Goal: Task Accomplishment & Management: Manage account settings

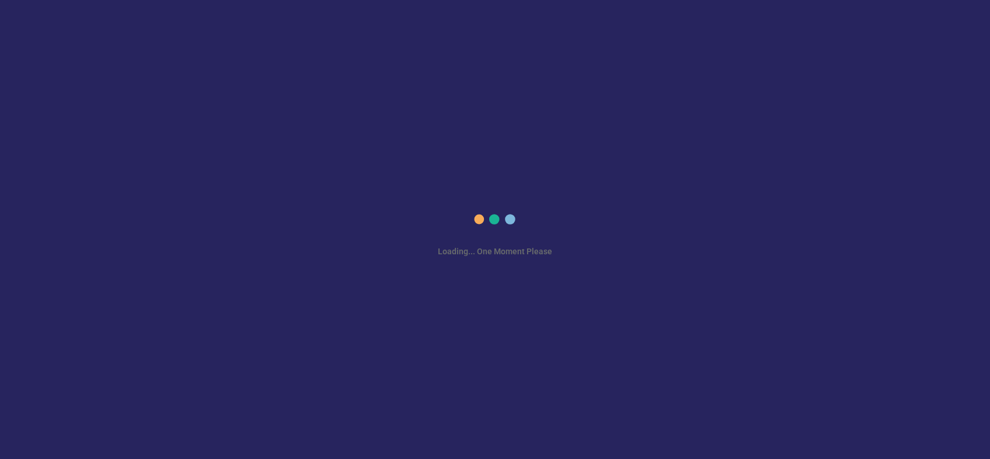
click at [950, 248] on div "Loading... One Moment Please" at bounding box center [495, 229] width 990 height 459
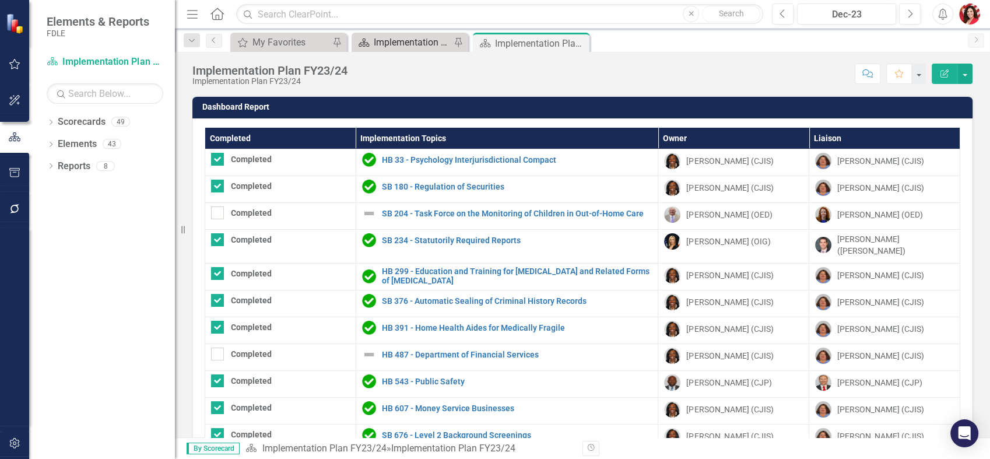
click at [392, 39] on div "Implementation Plan FY25/26" at bounding box center [412, 42] width 77 height 15
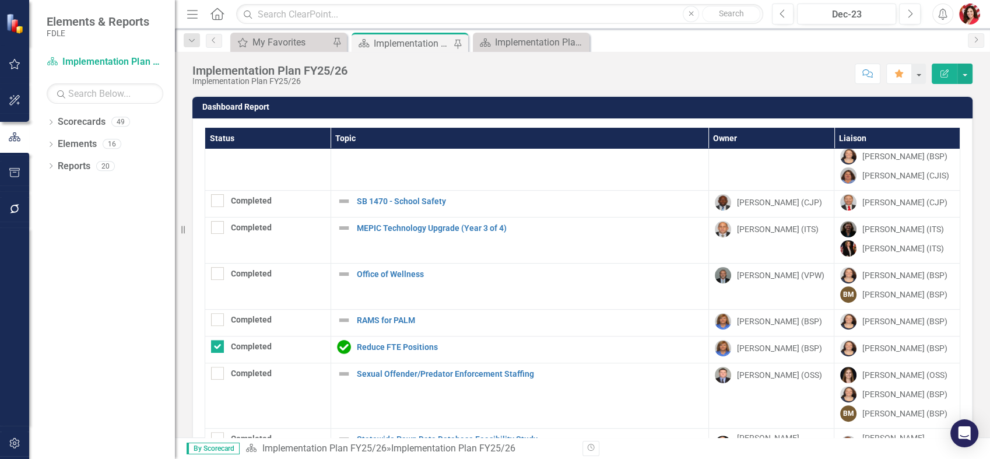
scroll to position [414, 0]
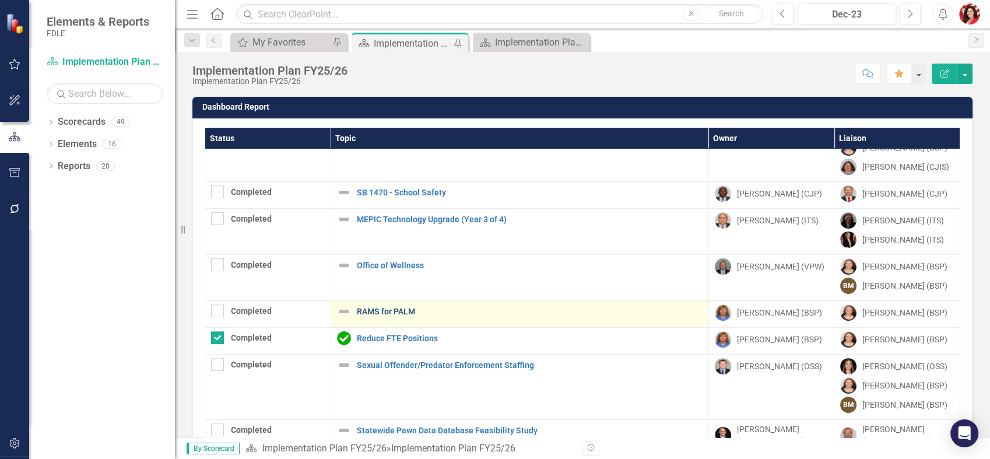
click at [363, 310] on link "RAMS for PALM" at bounding box center [530, 311] width 346 height 9
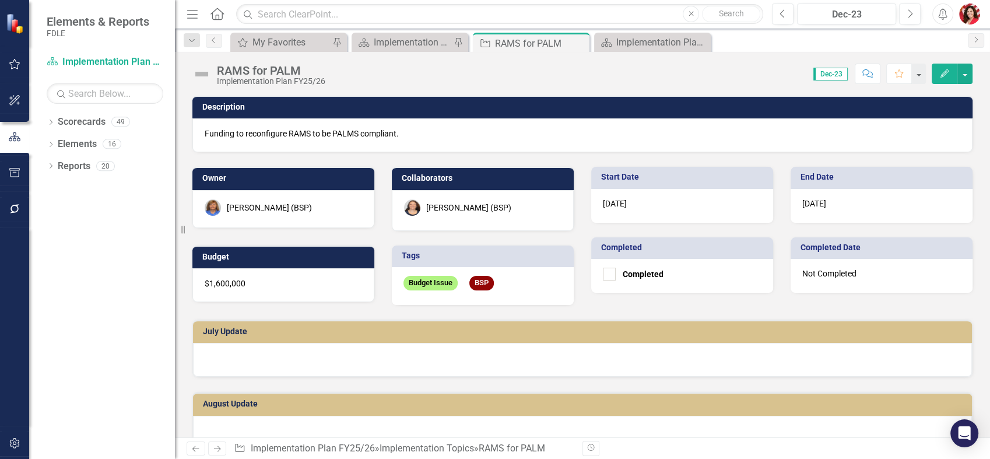
click at [468, 216] on div "[PERSON_NAME] (BSP)" at bounding box center [483, 210] width 182 height 41
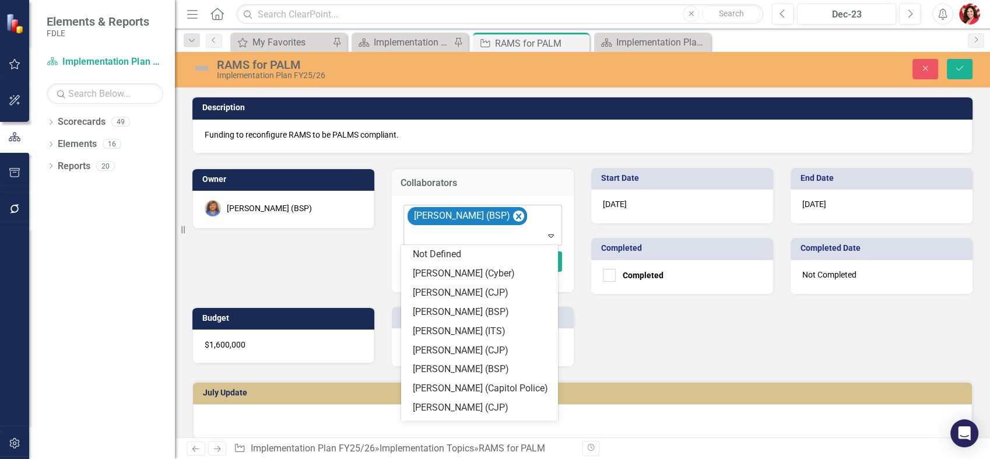
click at [545, 236] on icon "Expand" at bounding box center [551, 235] width 12 height 9
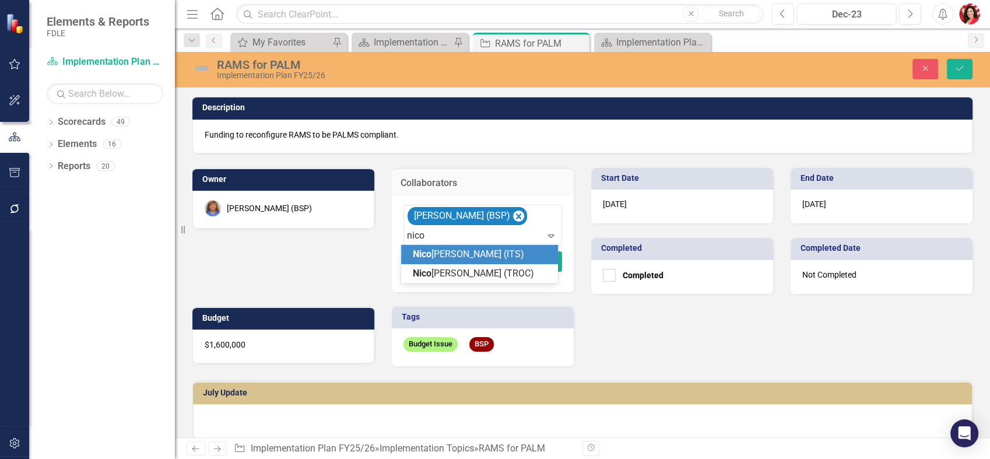
type input "[PERSON_NAME]"
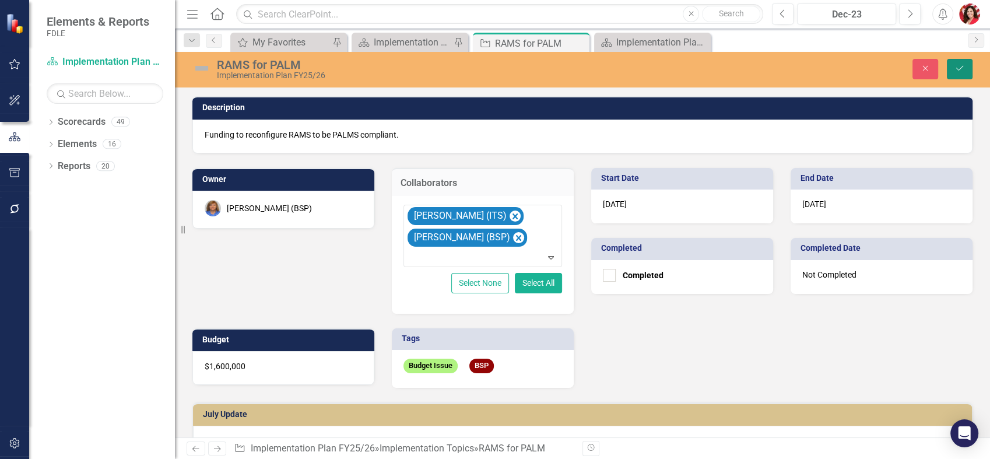
click at [964, 69] on icon "Save" at bounding box center [959, 68] width 10 height 8
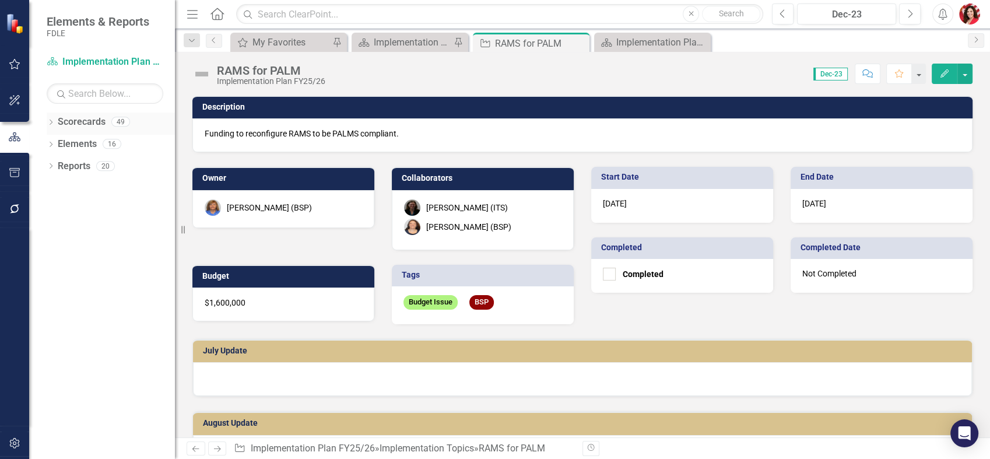
click at [52, 118] on div "Dropdown" at bounding box center [51, 123] width 8 height 10
click at [54, 146] on icon "Dropdown" at bounding box center [56, 143] width 9 height 7
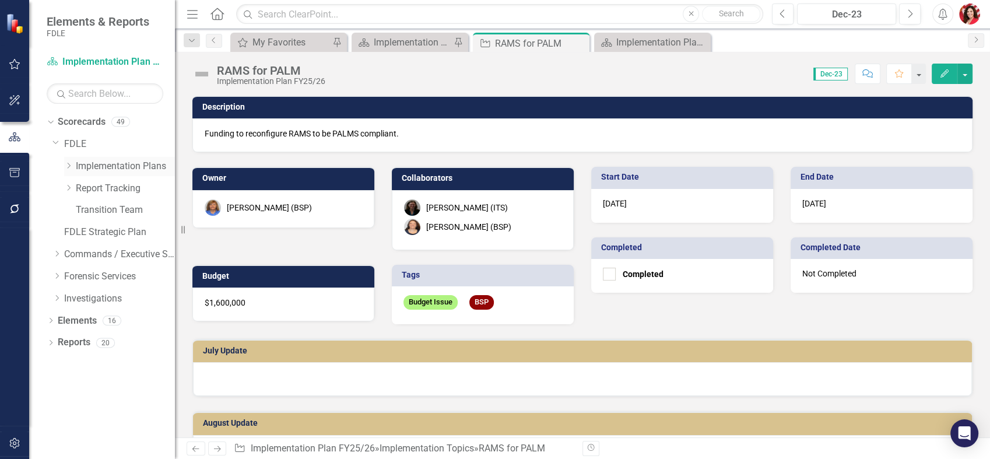
click at [65, 169] on div "Dropdown" at bounding box center [68, 166] width 9 height 10
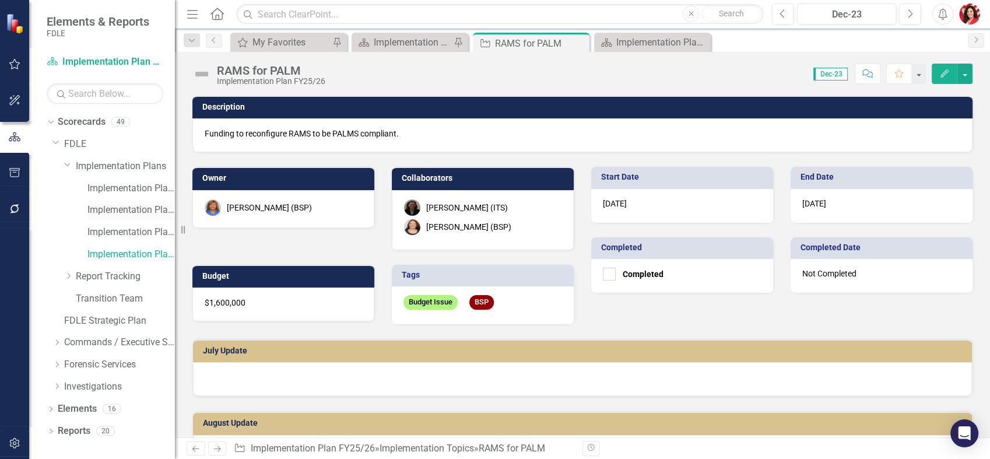
click at [106, 216] on link "Implementation Plan FY23/24" at bounding box center [130, 209] width 87 height 13
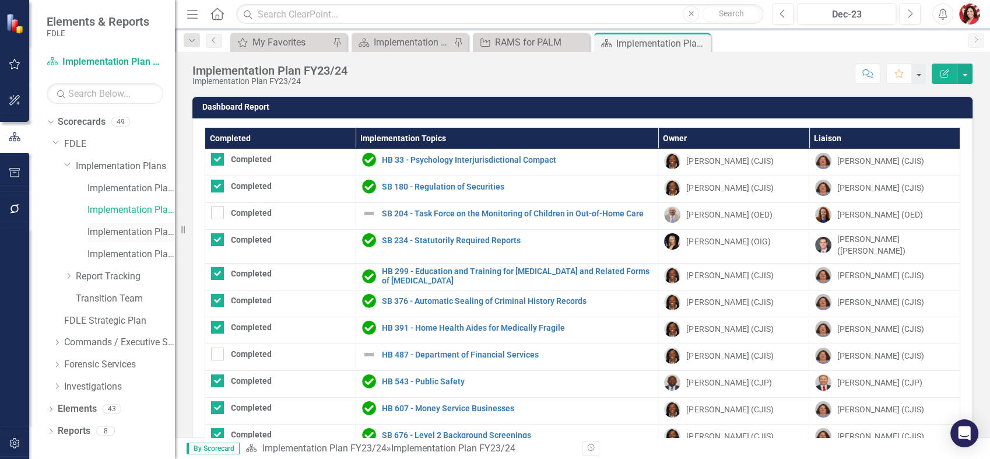
click at [128, 233] on link "Implementation Plan FY24/25" at bounding box center [130, 232] width 87 height 13
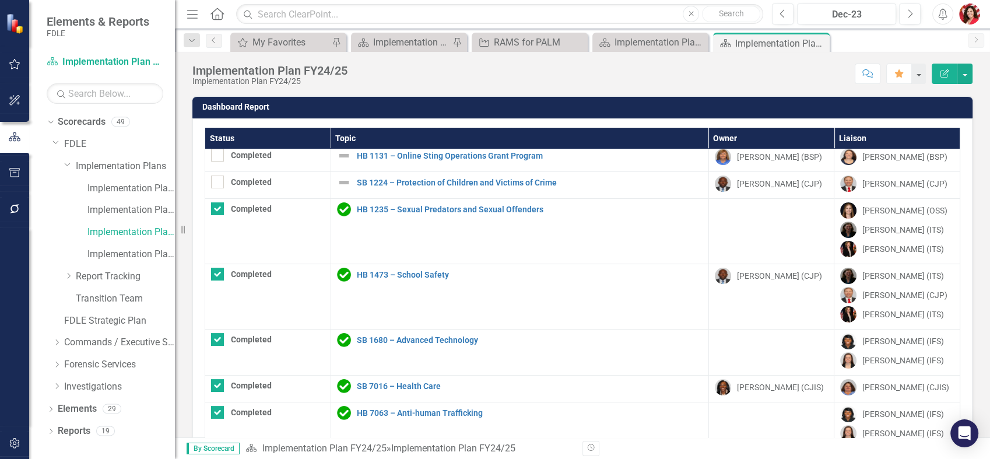
scroll to position [453, 0]
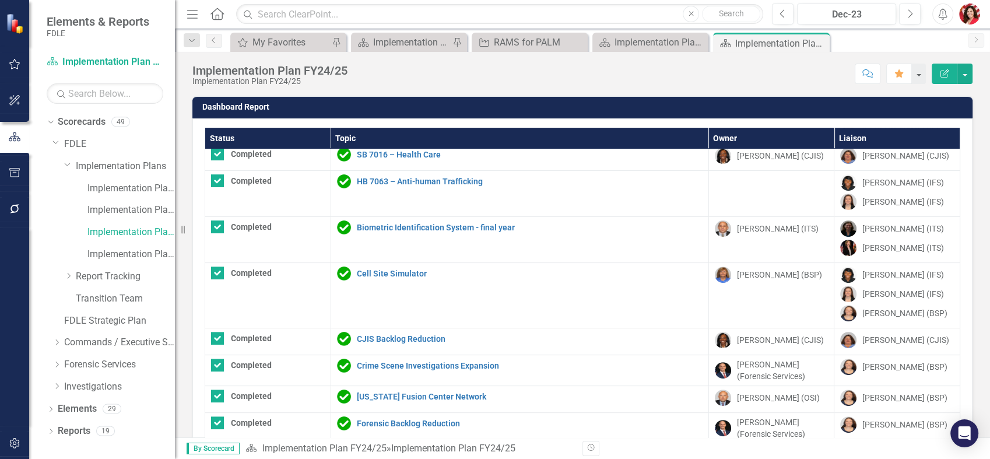
click at [350, 142] on th "Topic" at bounding box center [520, 139] width 378 height 22
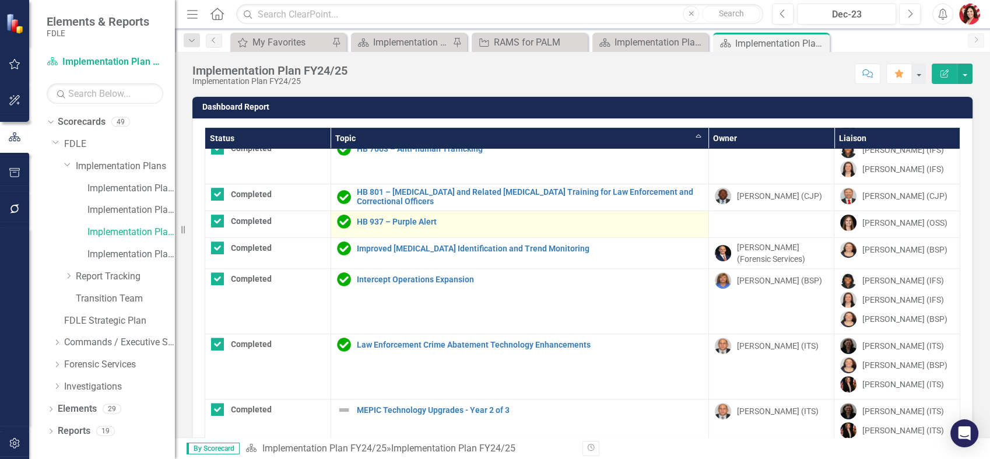
checkbox input "true"
checkbox input "false"
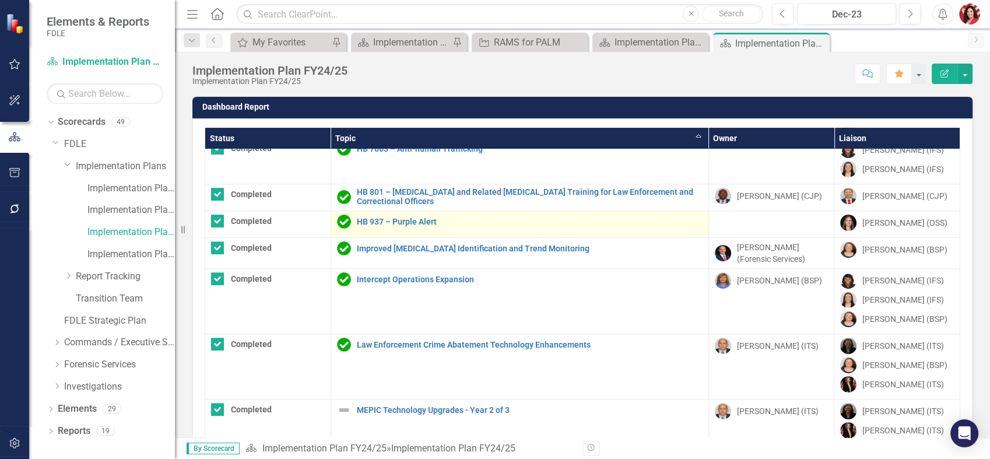
checkbox input "false"
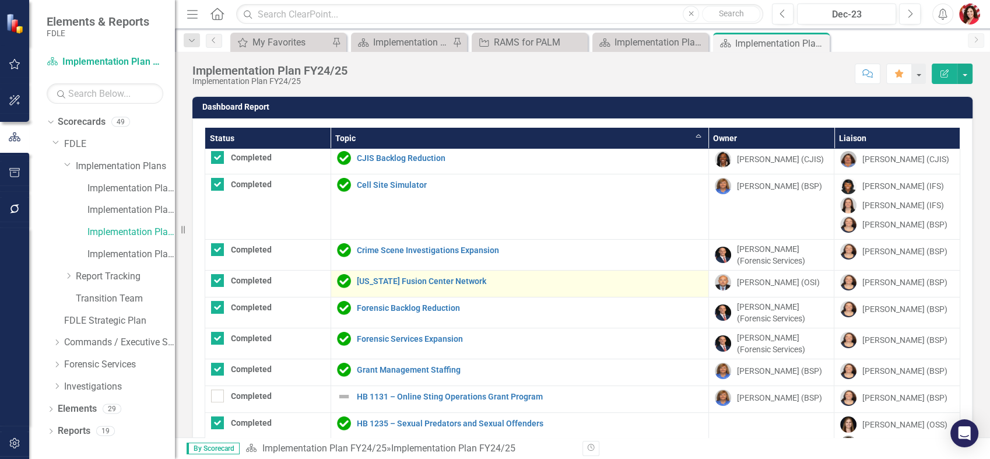
scroll to position [0, 0]
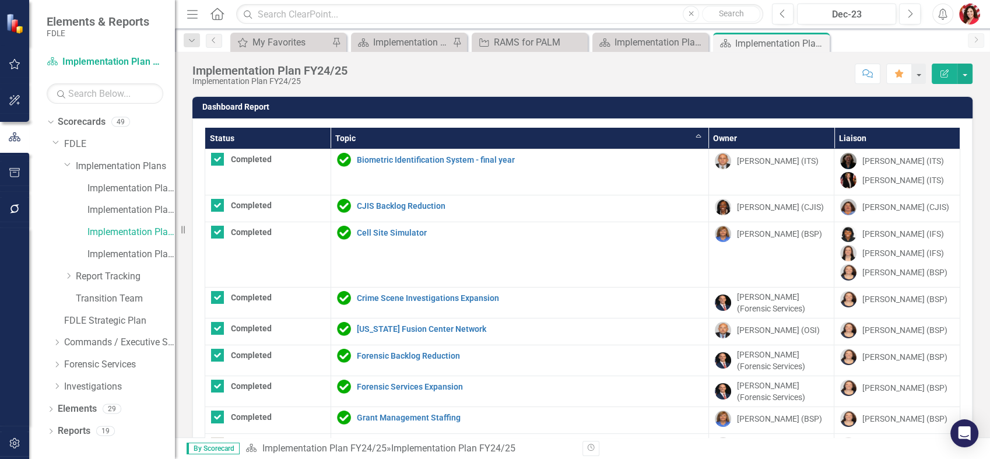
click at [268, 139] on th "Status" at bounding box center [268, 139] width 126 height 22
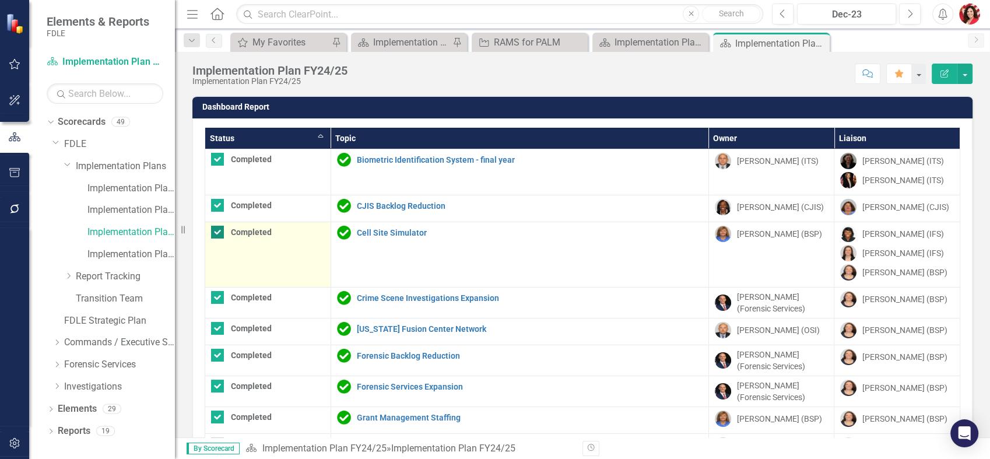
checkbox input "false"
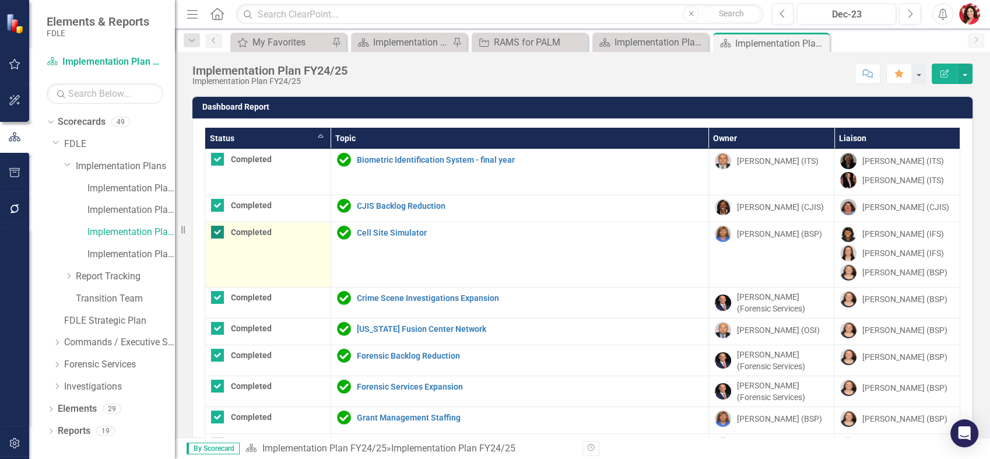
checkbox input "false"
checkbox input "true"
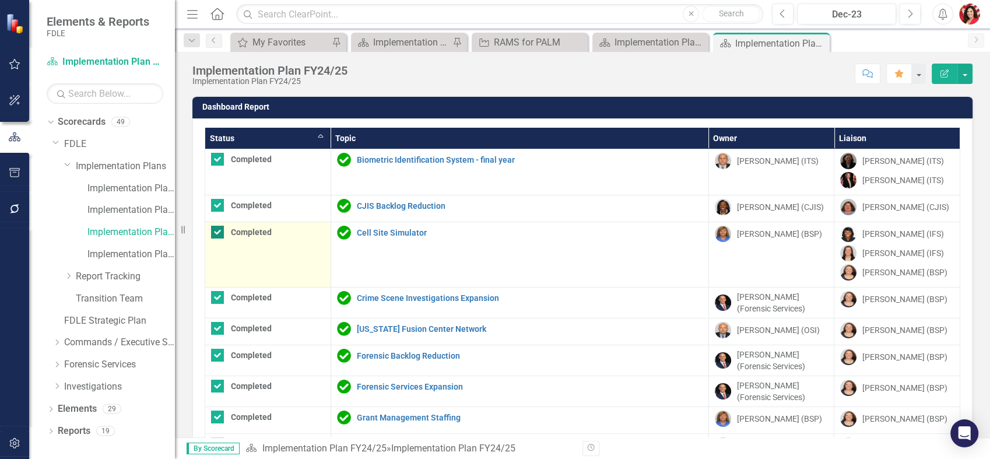
checkbox input "true"
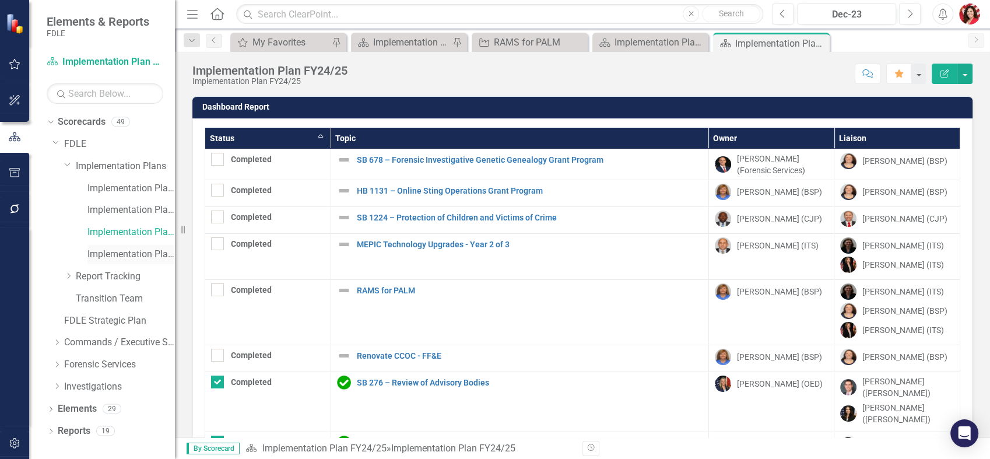
click at [137, 254] on link "Implementation Plan FY25/26" at bounding box center [130, 254] width 87 height 13
